Goal: Task Accomplishment & Management: Use online tool/utility

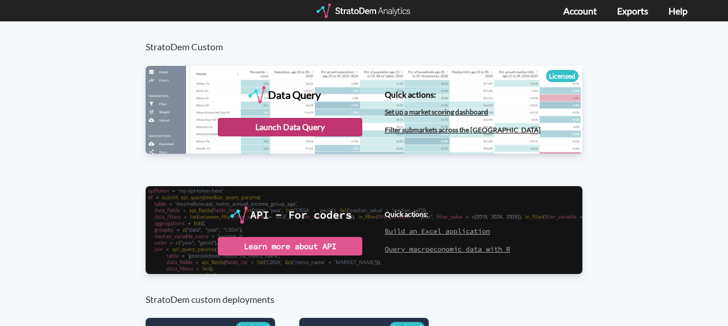
click at [336, 122] on div "Launch Data Query" at bounding box center [290, 127] width 144 height 18
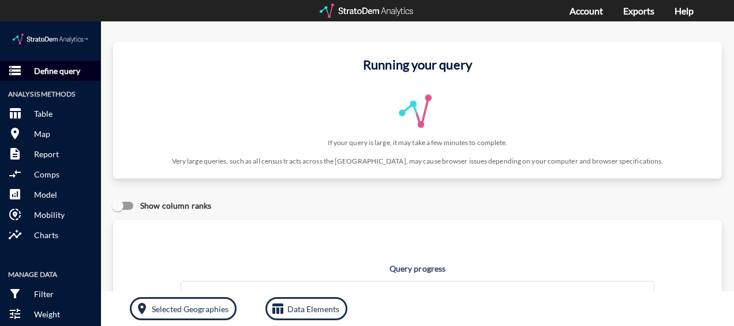
click p "Define query"
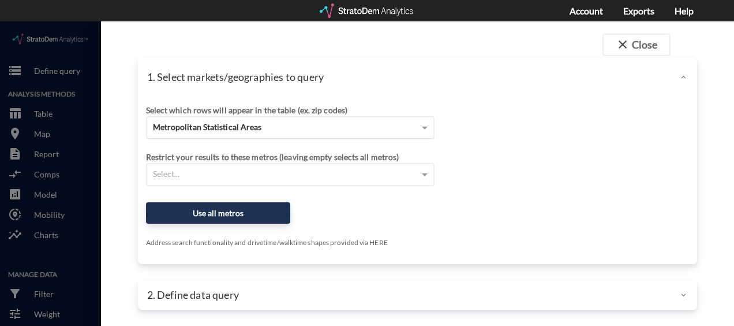
click div "Metropolitan Statistical Areas"
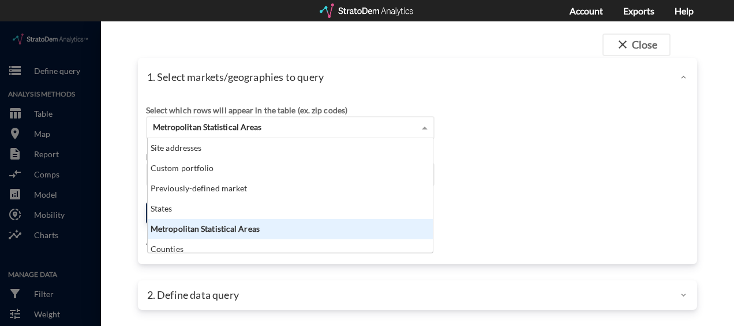
scroll to position [105, 278]
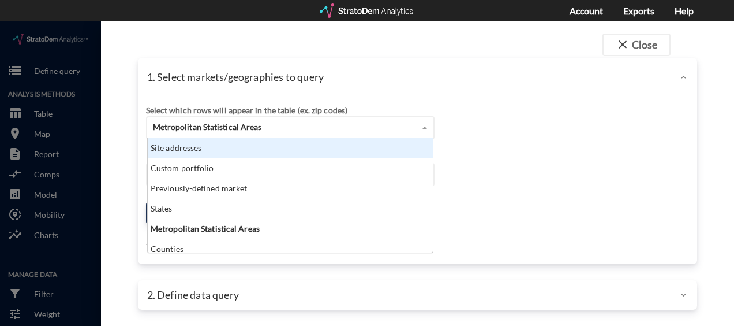
click div "Site addresses"
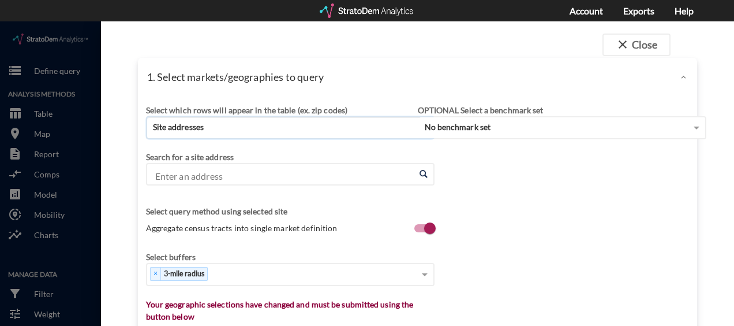
click input "Enter an address"
paste input "[STREET_ADDRESS]"
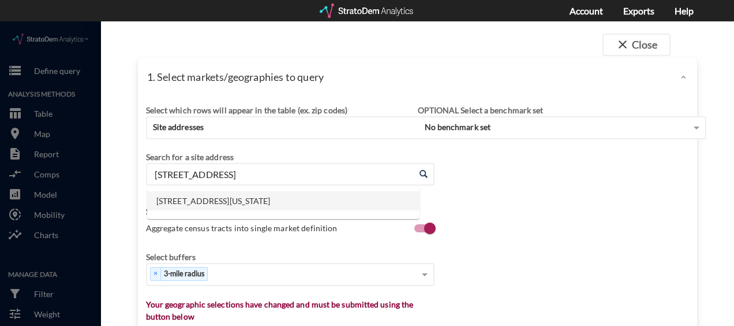
click li "[STREET_ADDRESS][US_STATE]"
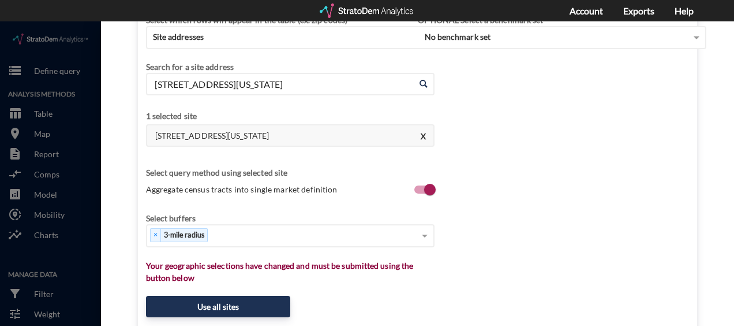
scroll to position [115, 0]
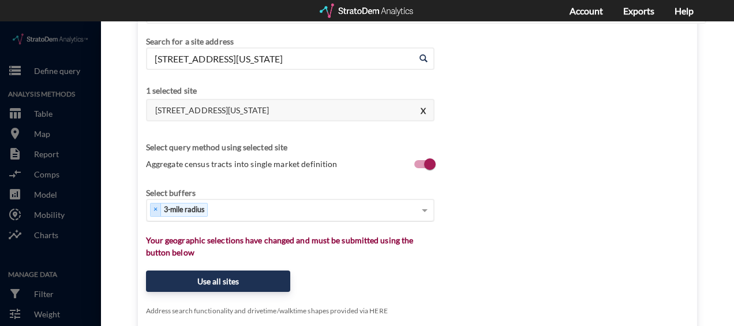
type input "[STREET_ADDRESS][US_STATE]"
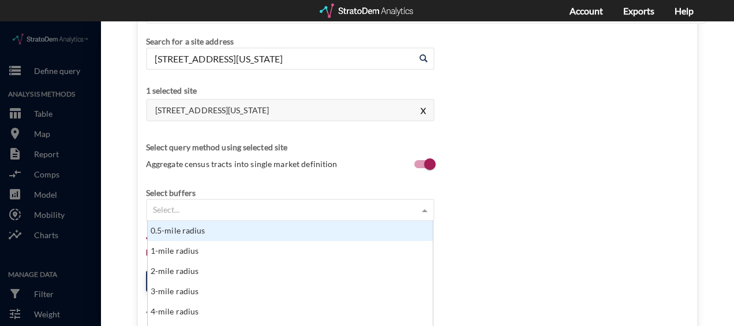
click div "Select..."
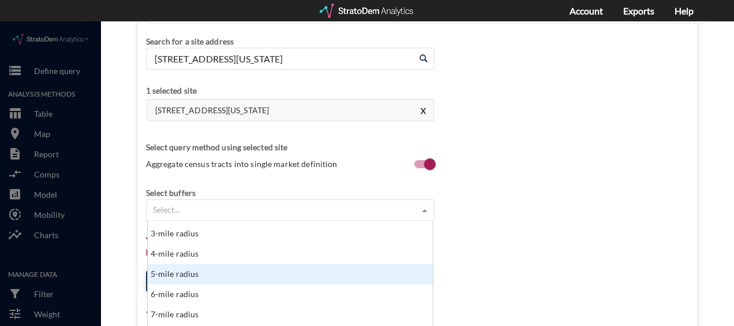
scroll to position [125, 0]
click div "5-mile radius"
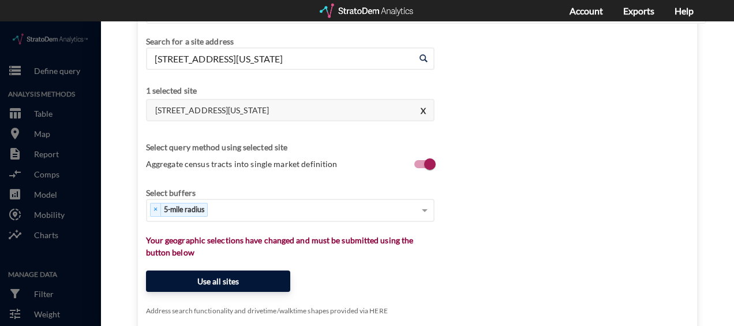
click button "Use all sites"
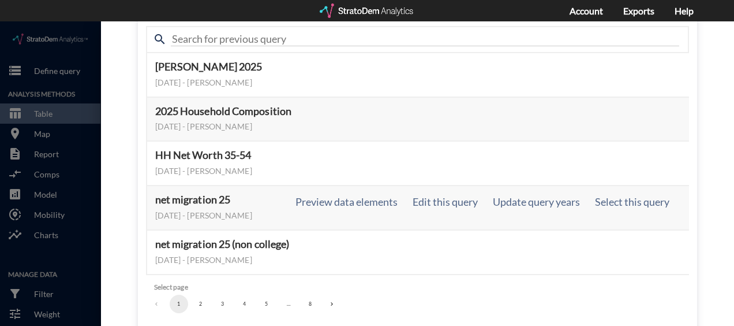
scroll to position [106, 0]
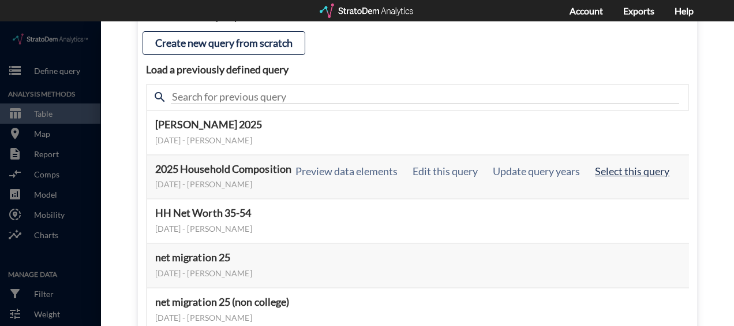
click button "Select this query"
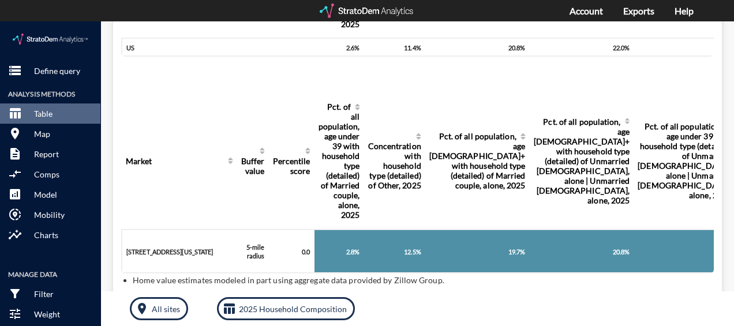
scroll to position [40, 0]
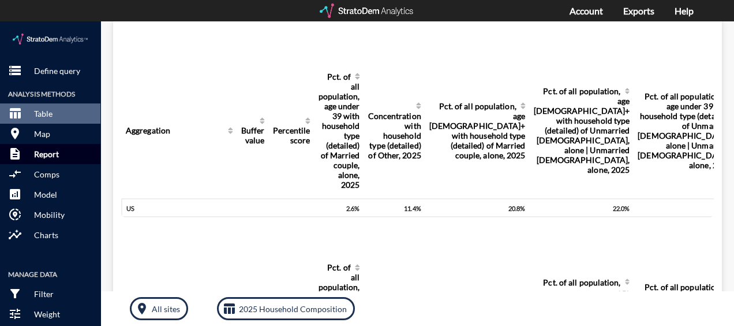
click p "Report"
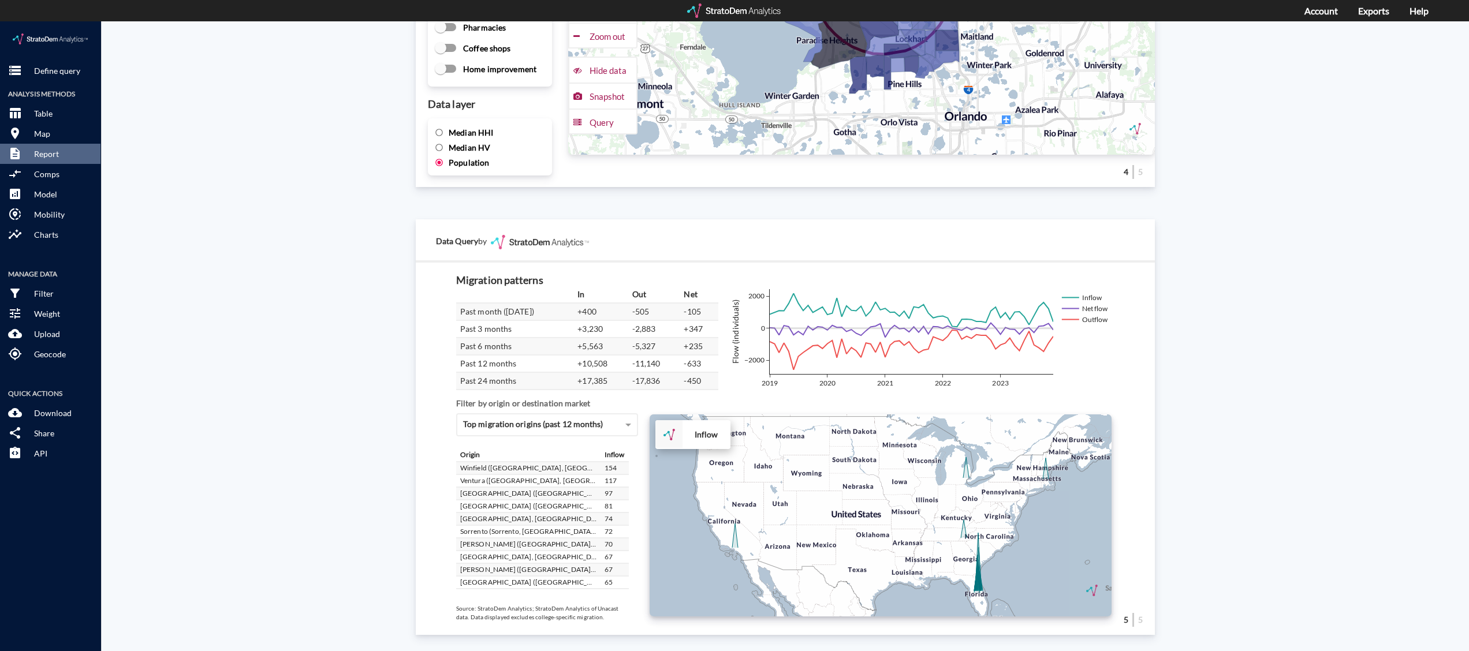
scroll to position [1834, 0]
click icon
click div "+ − Inflow to market CUSTOMIZE DATA Draw a polygon Draw a rectangle Draw a mark…"
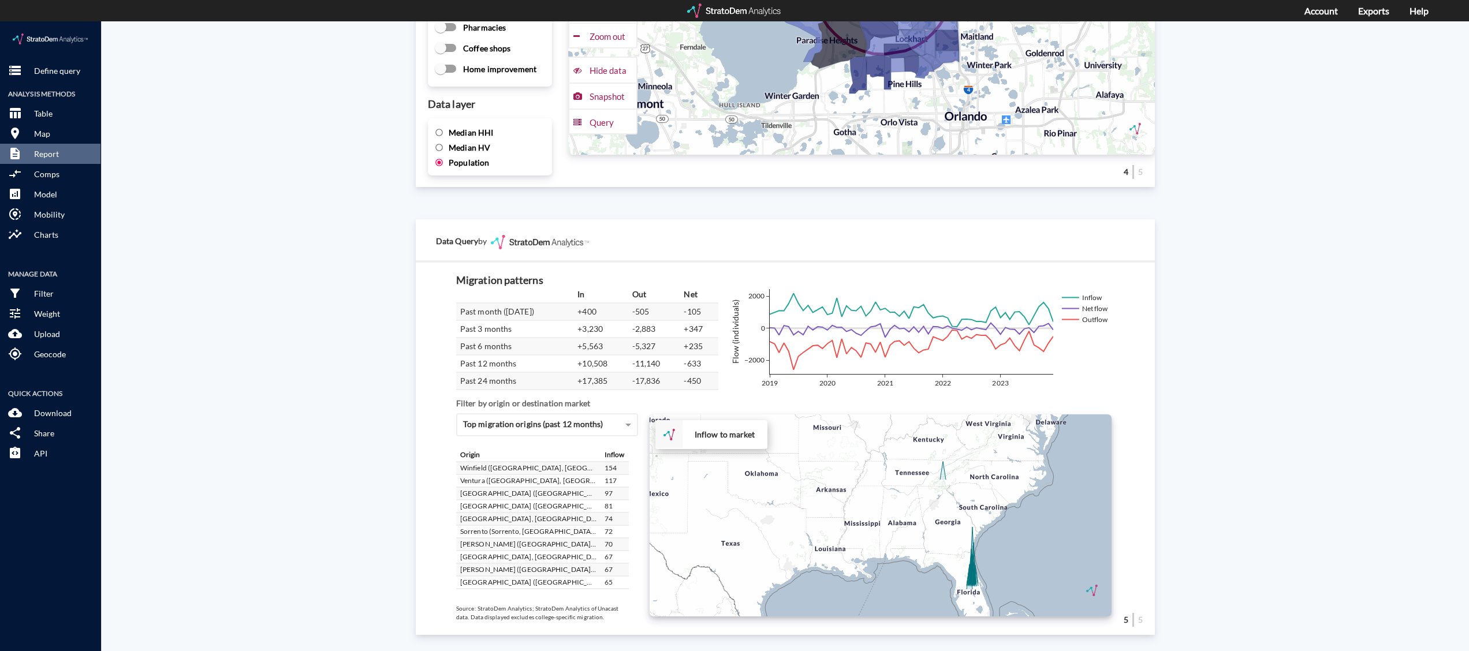
click div "+ − Inflow to market CUSTOMIZE DATA Draw a polygon Draw a rectangle Draw a mark…"
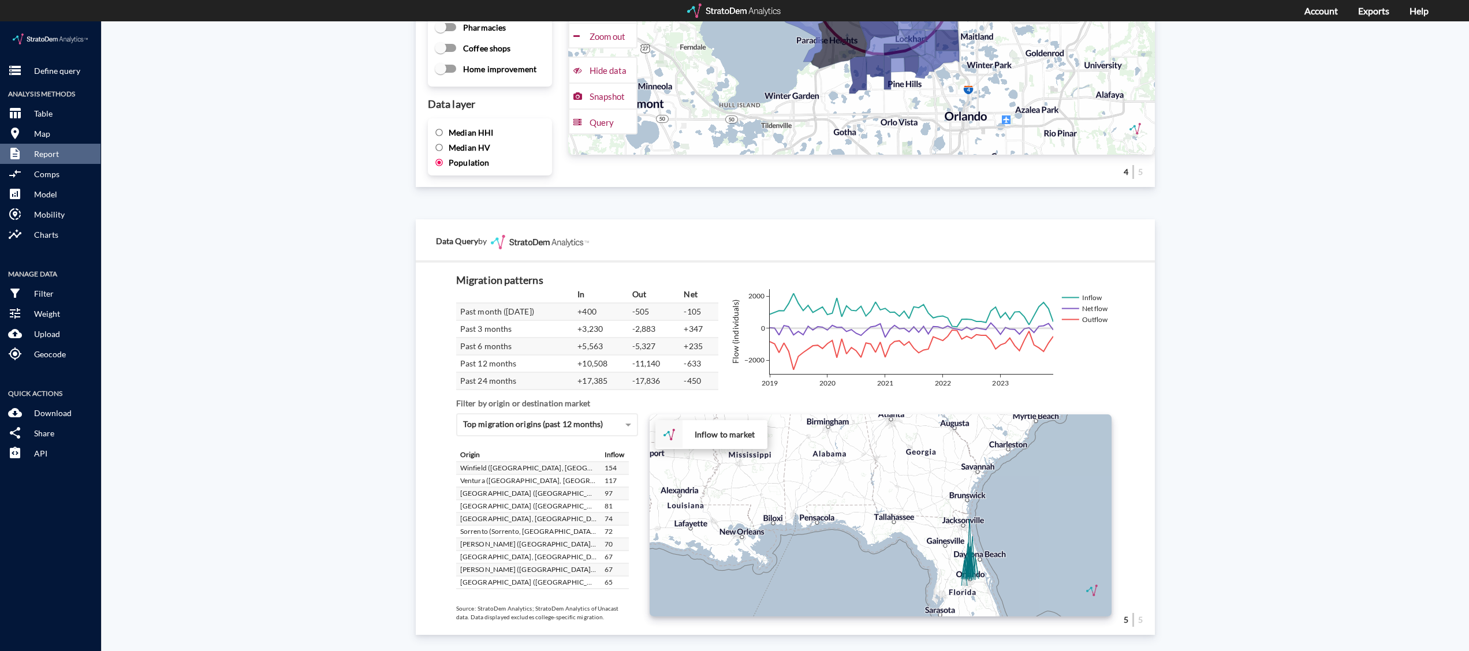
click div "+ − Inflow to market CUSTOMIZE DATA Draw a polygon Draw a rectangle Draw a mark…"
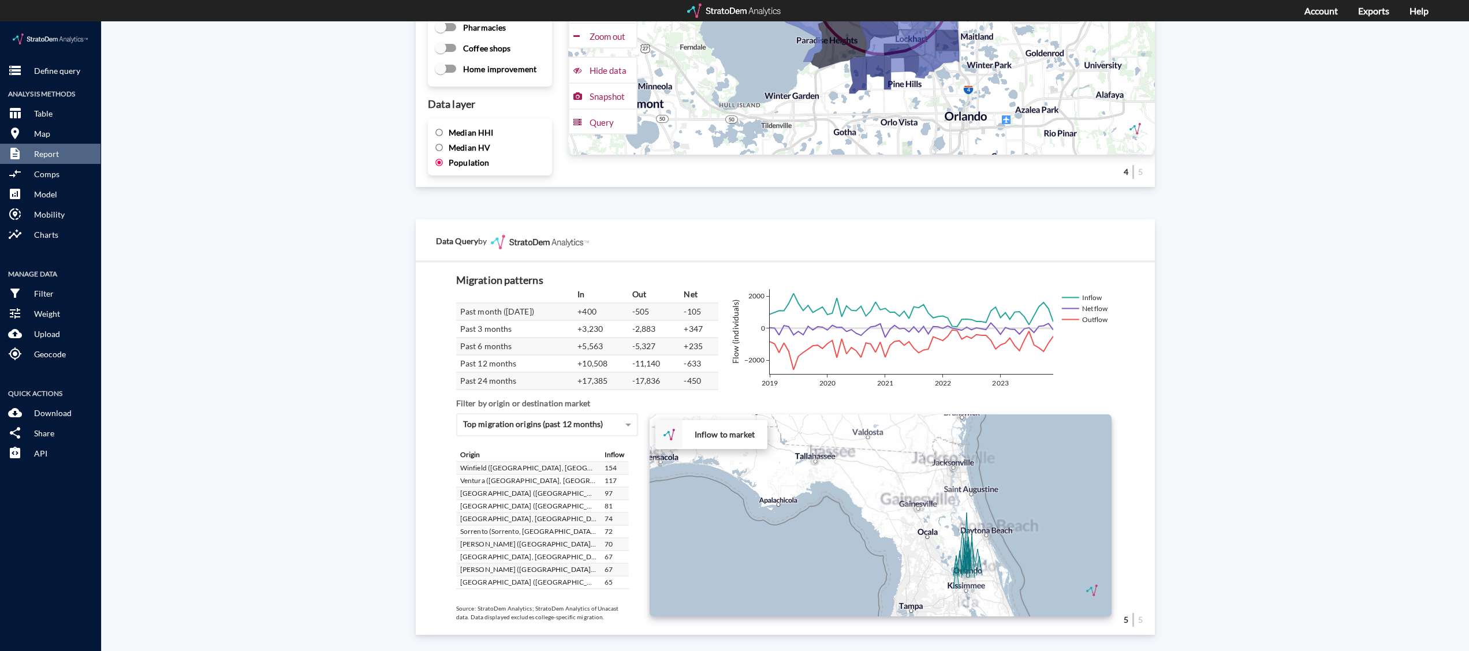
click div "+ − Inflow to market CUSTOMIZE DATA Draw a polygon Draw a rectangle Draw a mark…"
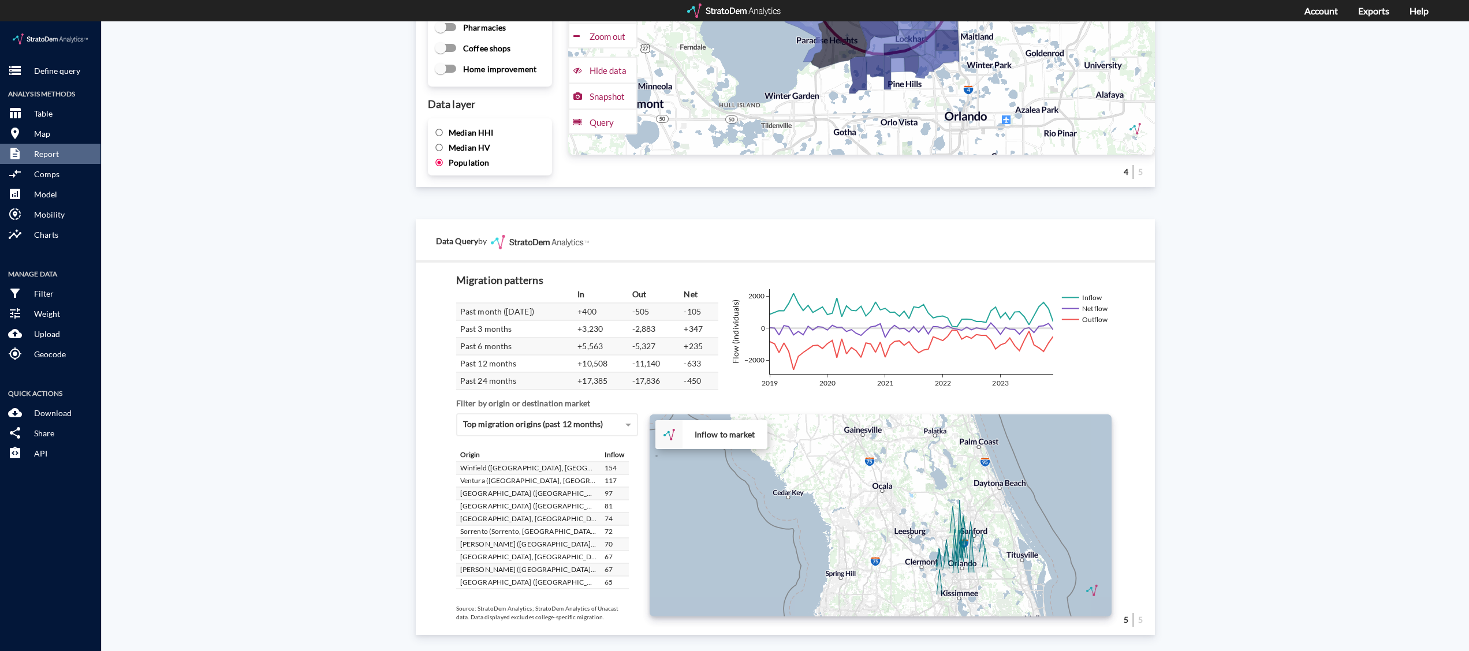
click div "+ − Inflow to market CUSTOMIZE DATA Draw a polygon Draw a rectangle Draw a mark…"
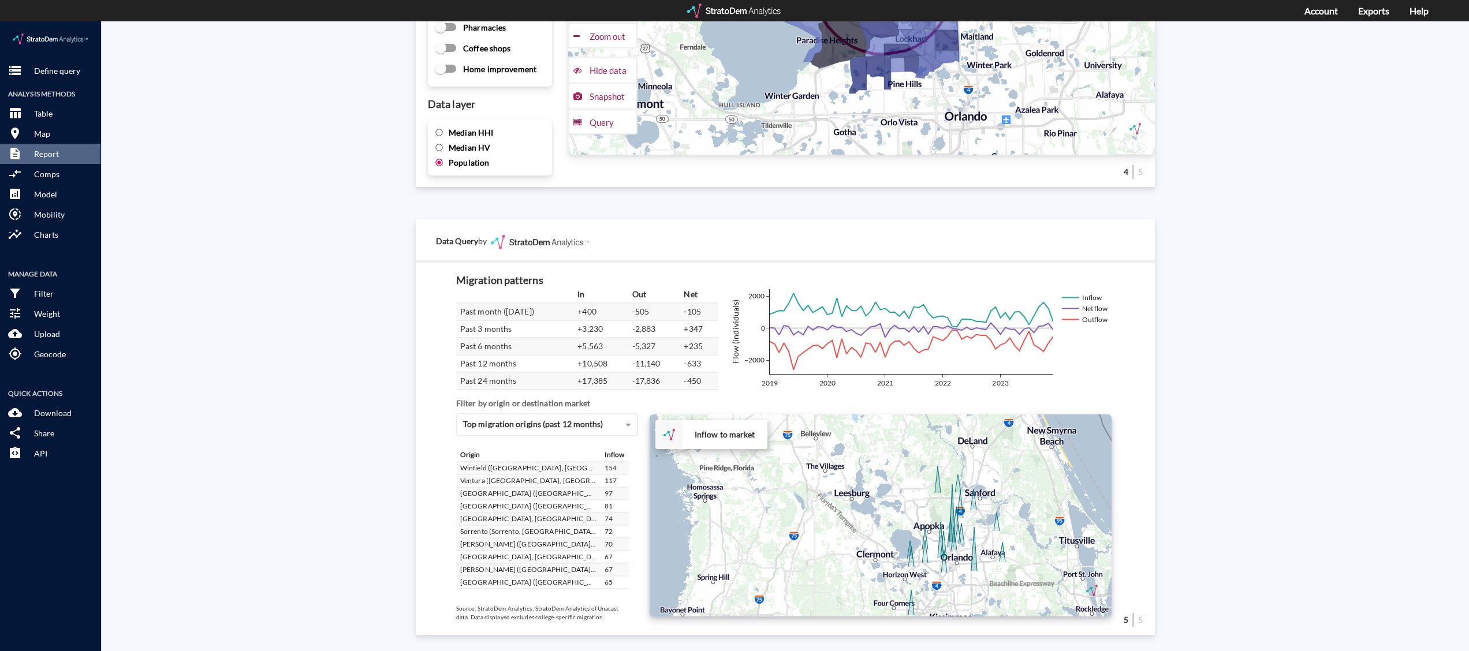
click div "+ − Inflow to market CUSTOMIZE DATA Draw a polygon Draw a rectangle Draw a mark…"
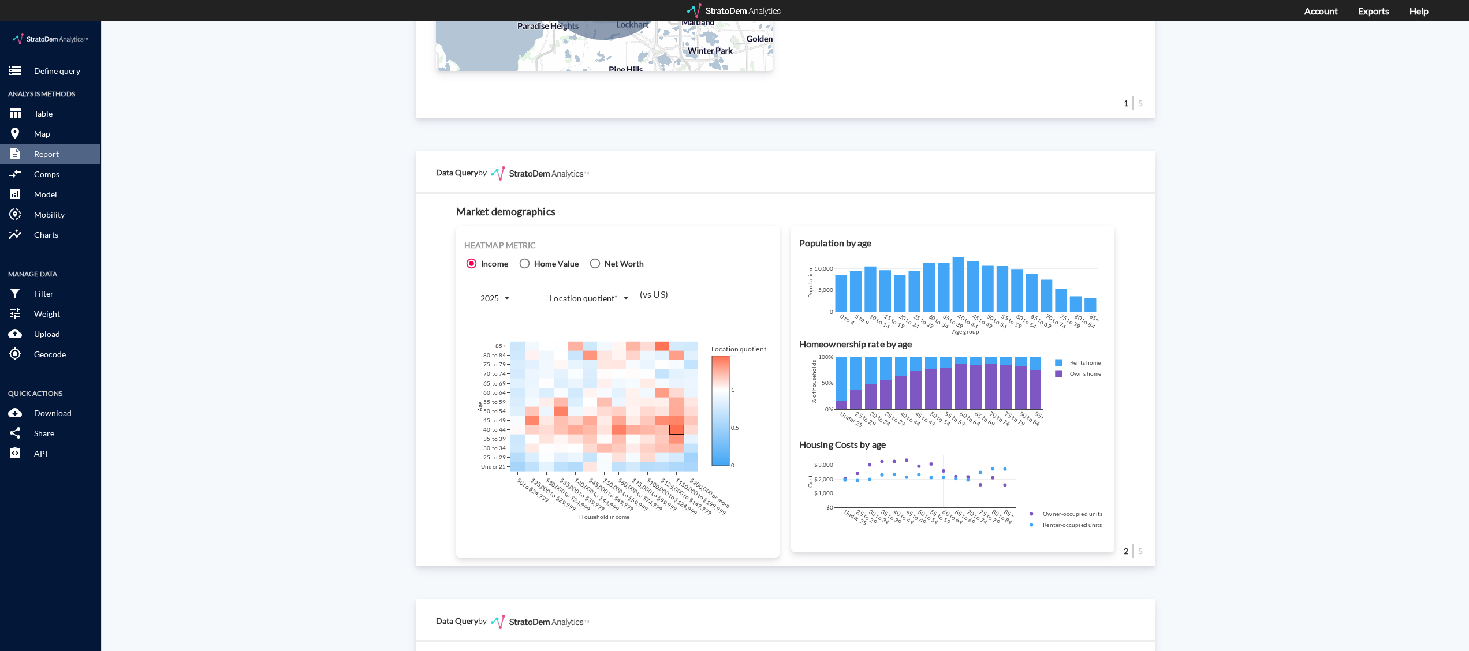
scroll to position [577, 0]
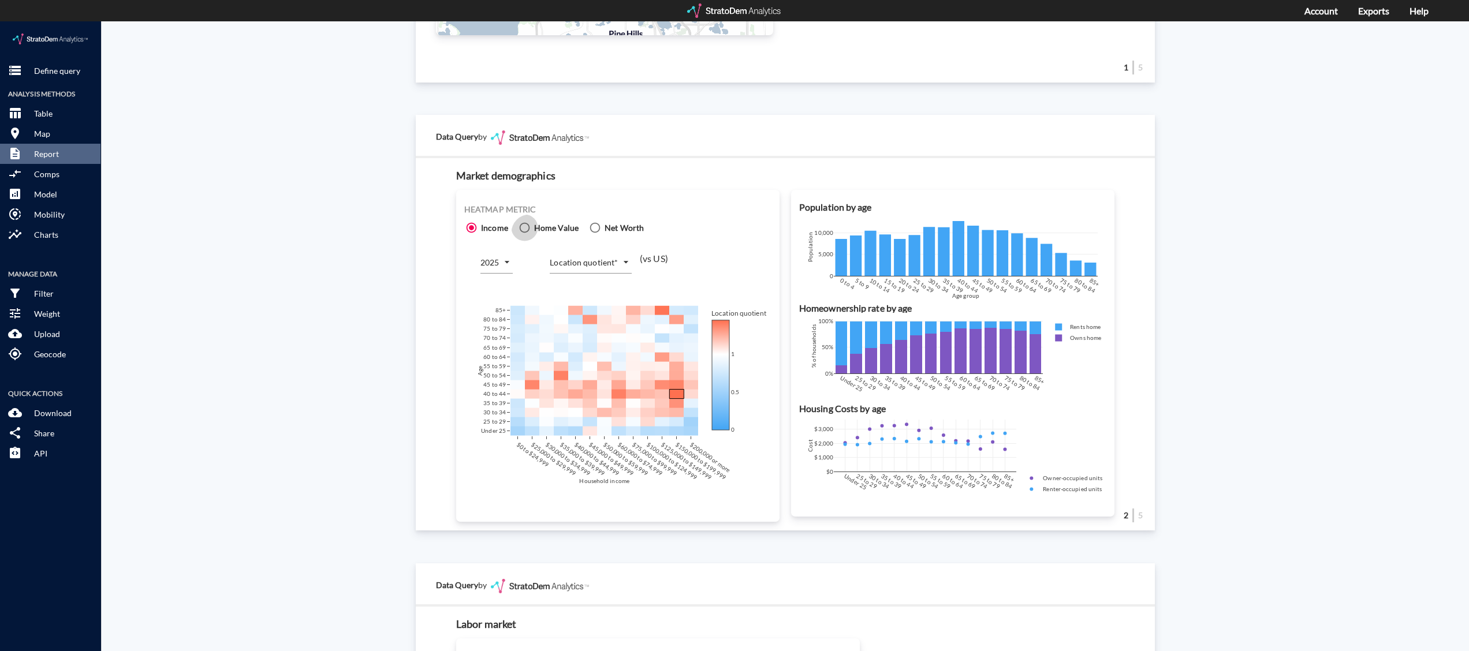
click icon
click input "Home Value"
radio input "true"
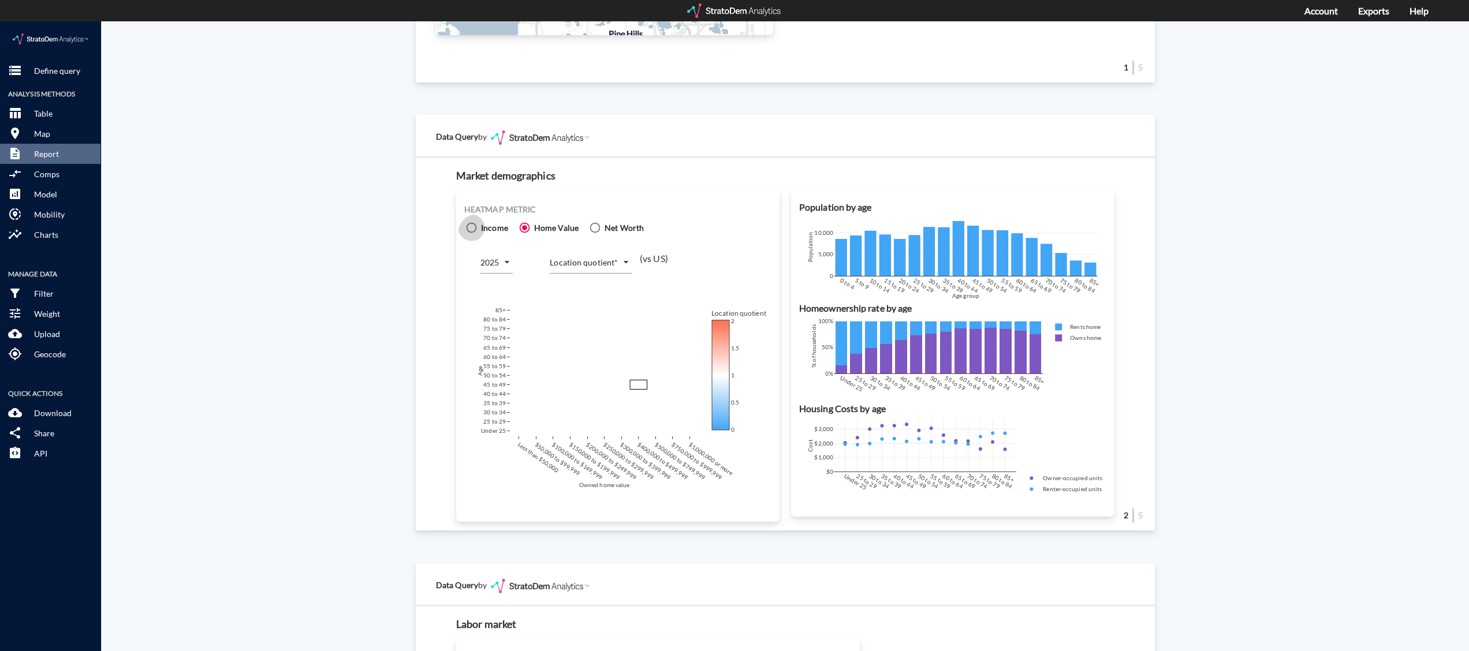
click icon
click input "Income"
radio input "true"
radio input "false"
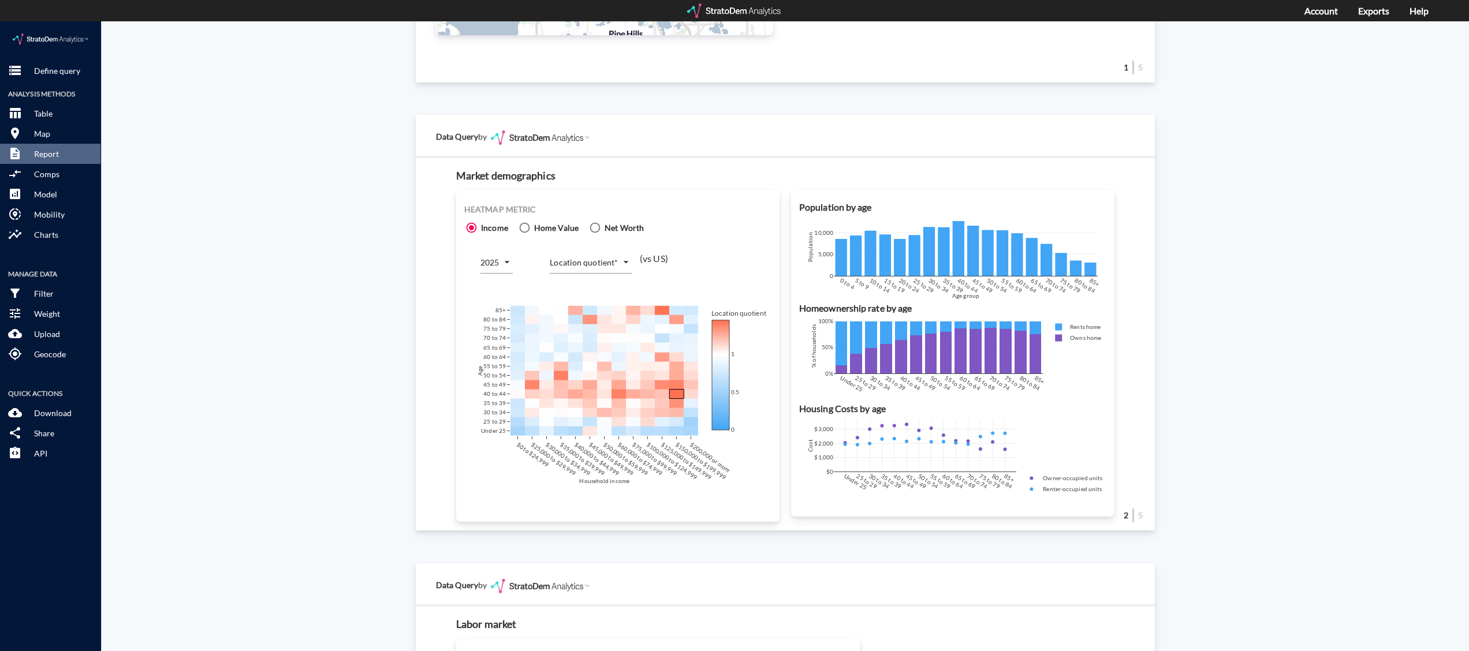
click body "/vantagepoint/us/-1 storage Define query Analysis Methods table_chart Table roo…"
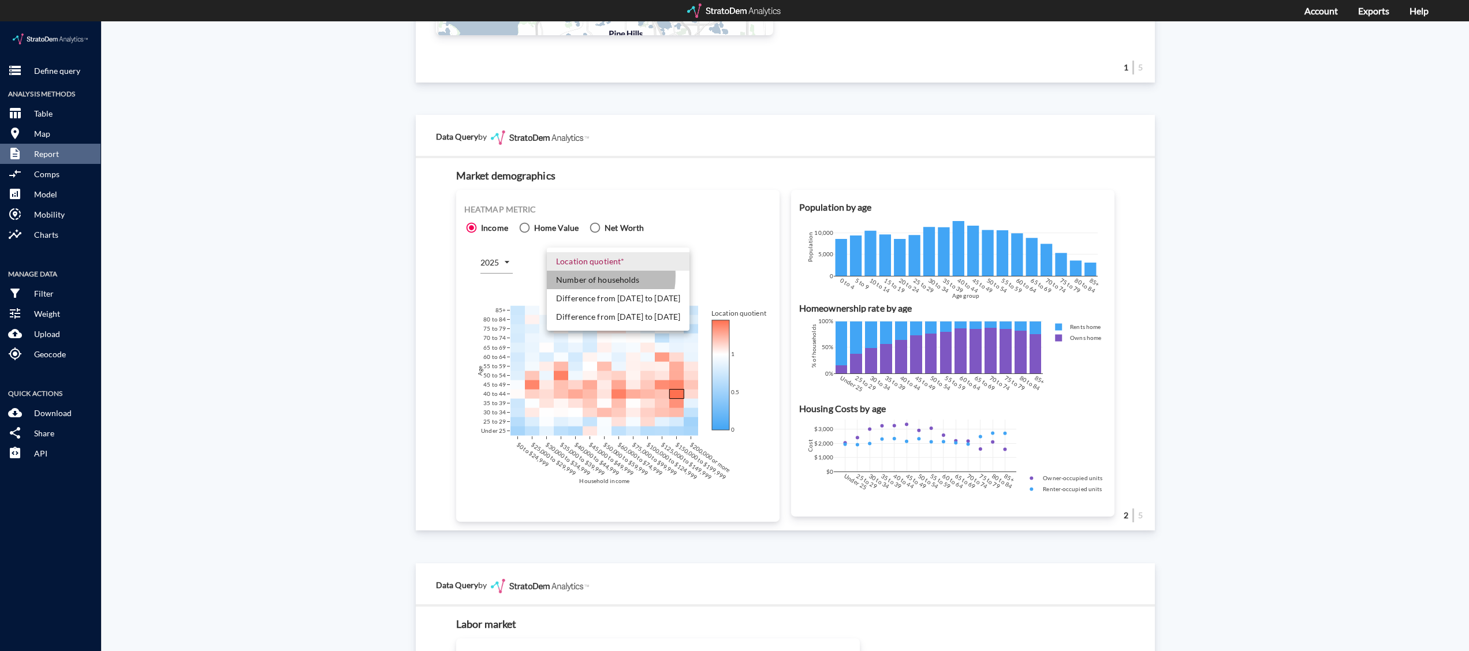
click li "Number of households"
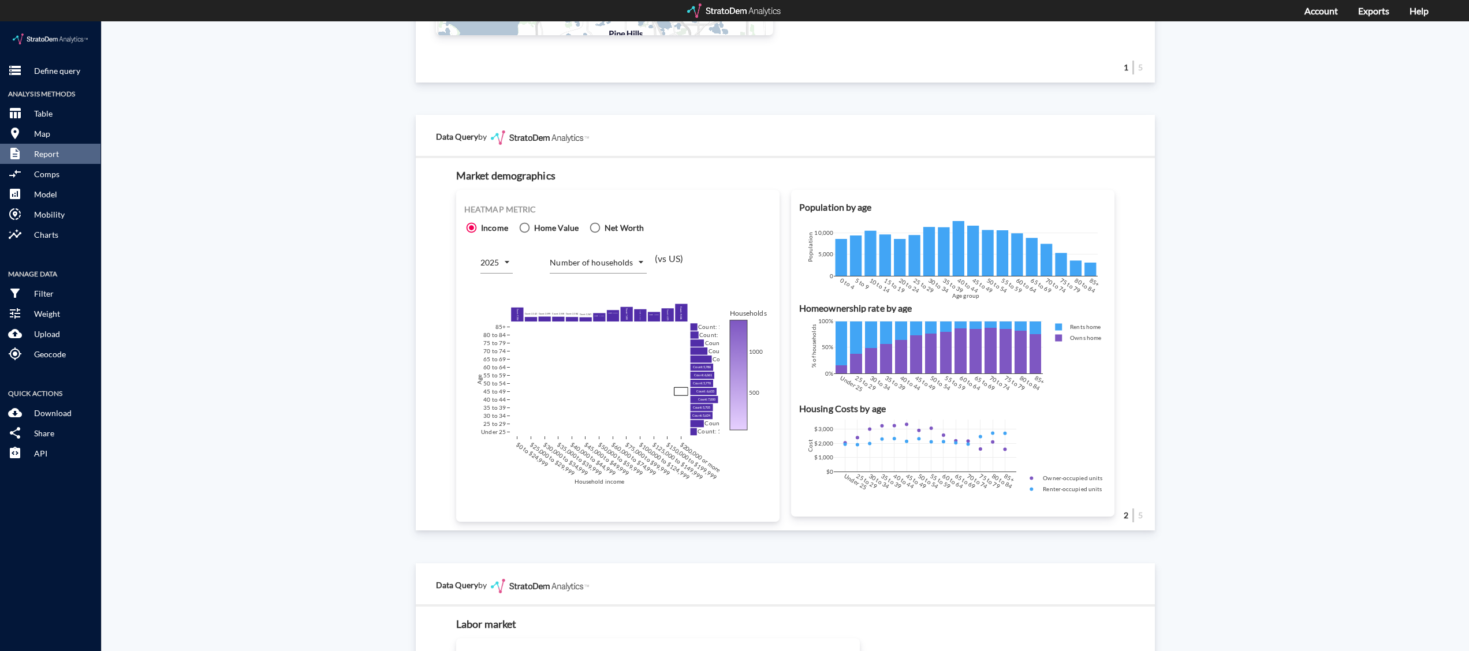
click div "Site report Generate a site report for a given location, (optionally) benchmark…"
click body "/vantagepoint/us/-1 storage Define query Analysis Methods table_chart Table roo…"
click li "Difference from [DATE] to [DATE]"
type input "COUNT_DIFF_FUTURE"
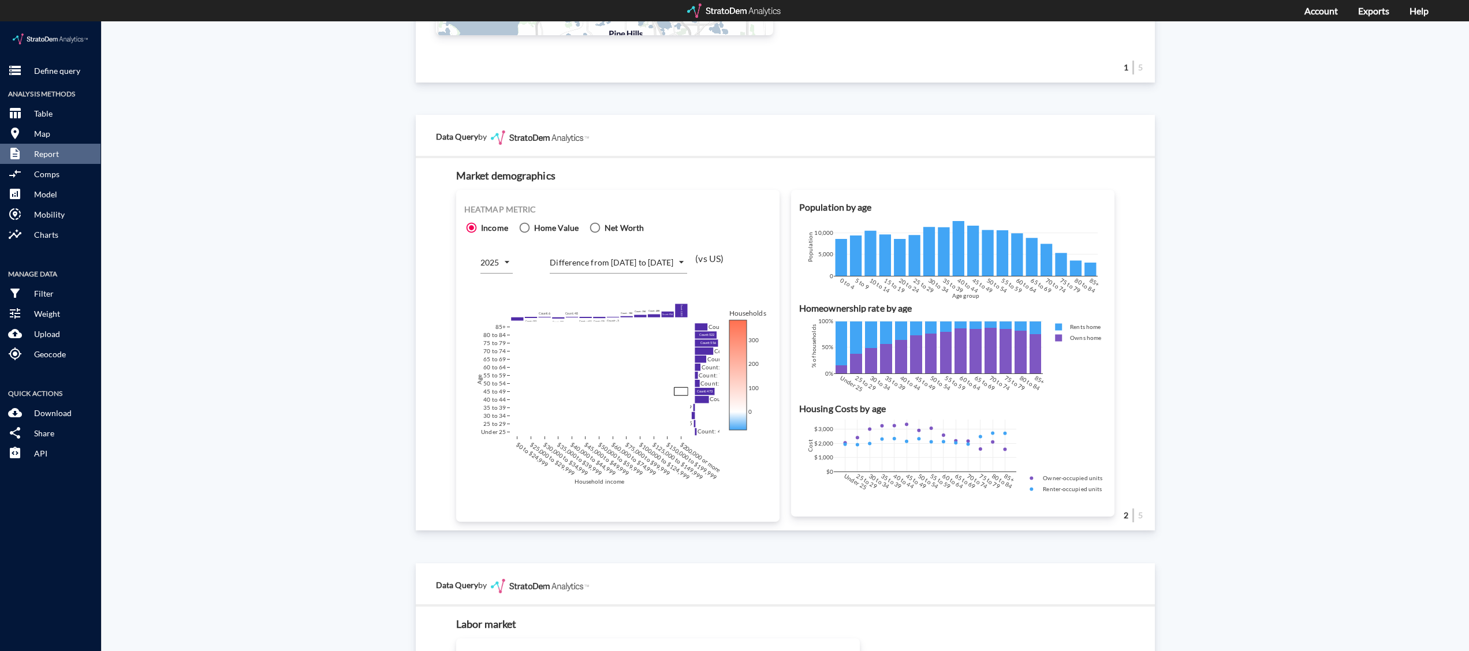
click div "Site report Generate a site report for a given location, (optionally) benchmark…"
